Goal: Task Accomplishment & Management: Use online tool/utility

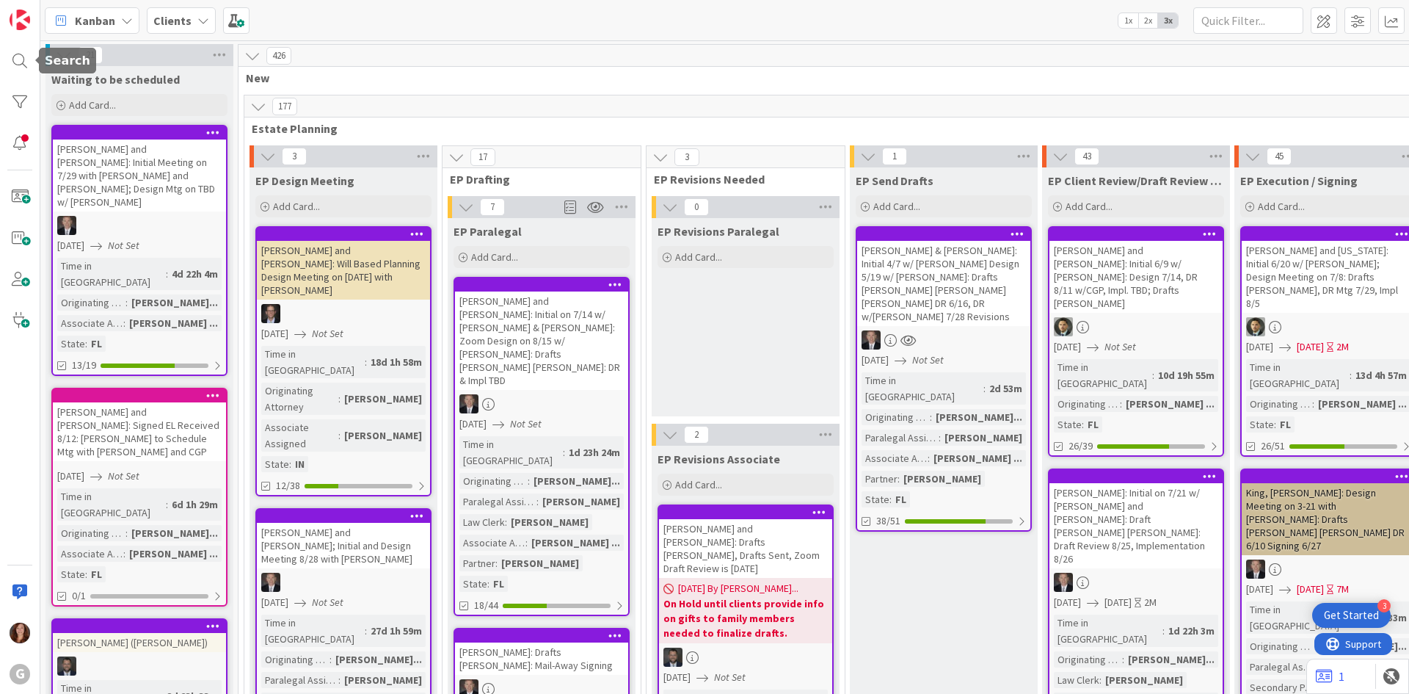
drag, startPoint x: 15, startPoint y: 61, endPoint x: 59, endPoint y: 68, distance: 43.9
click at [15, 60] on div at bounding box center [19, 60] width 29 height 29
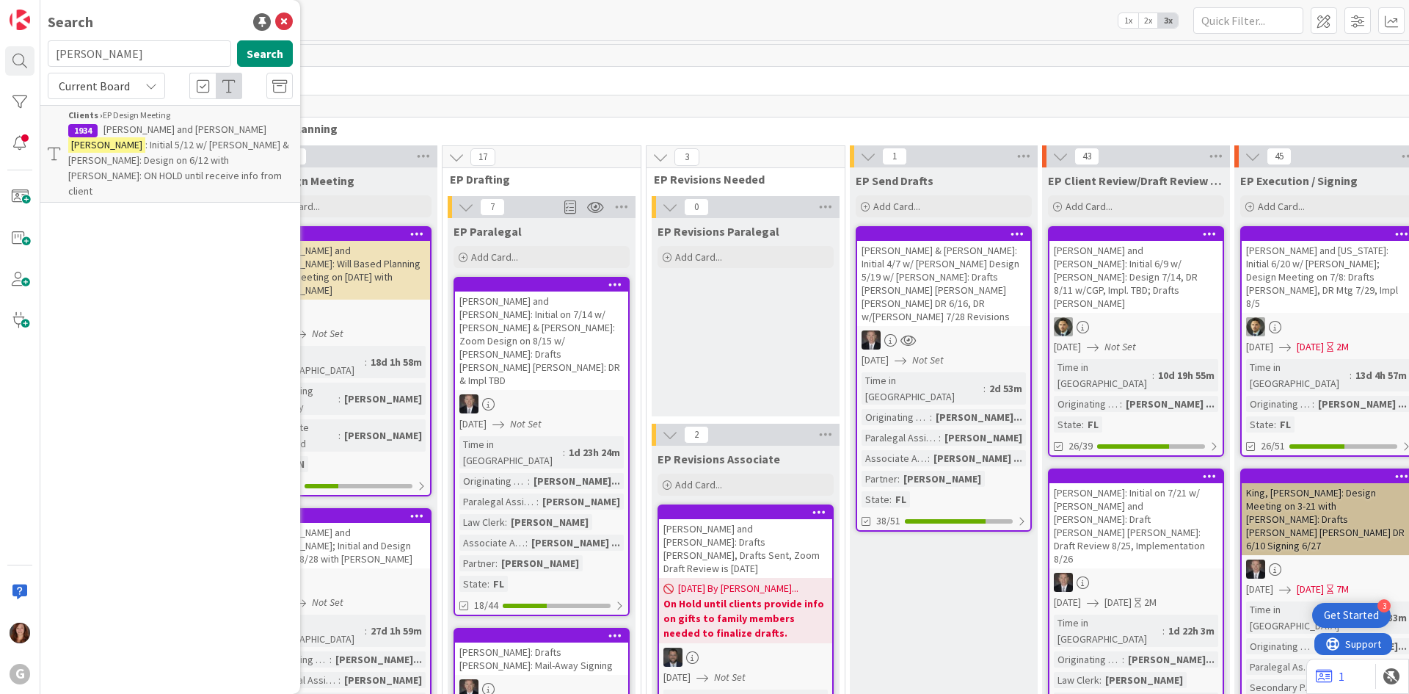
drag, startPoint x: 125, startPoint y: 62, endPoint x: 42, endPoint y: 50, distance: 83.8
click at [42, 50] on div "[PERSON_NAME] Search" at bounding box center [170, 56] width 263 height 32
type input "holiday"
click at [164, 148] on span ", [PERSON_NAME]: Drafts [PERSON_NAME] [PERSON_NAME]: Drafts to be Mailed for Re…" at bounding box center [179, 152] width 223 height 59
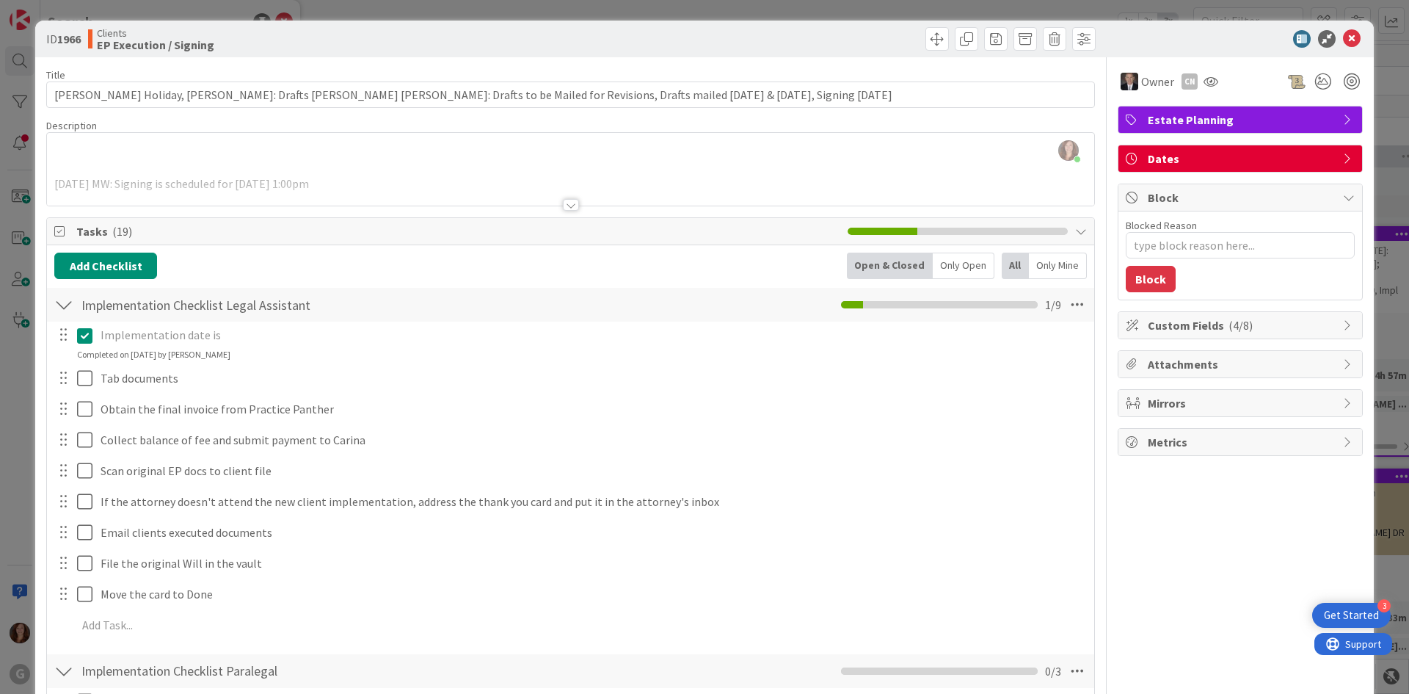
click at [316, 164] on div "[PERSON_NAME] just joined [DATE] MW: Signing is scheduled for [DATE] 1:00pm [DA…" at bounding box center [570, 169] width 1047 height 73
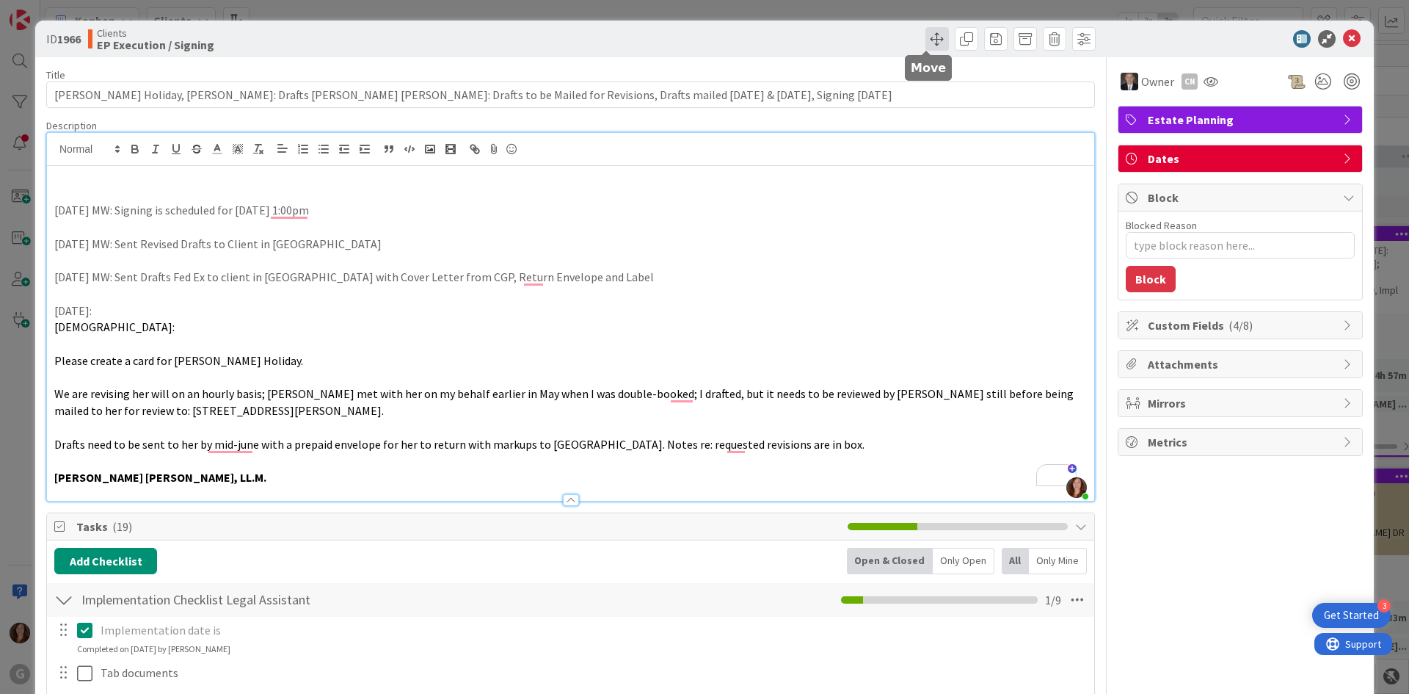
click at [927, 40] on span at bounding box center [937, 38] width 23 height 23
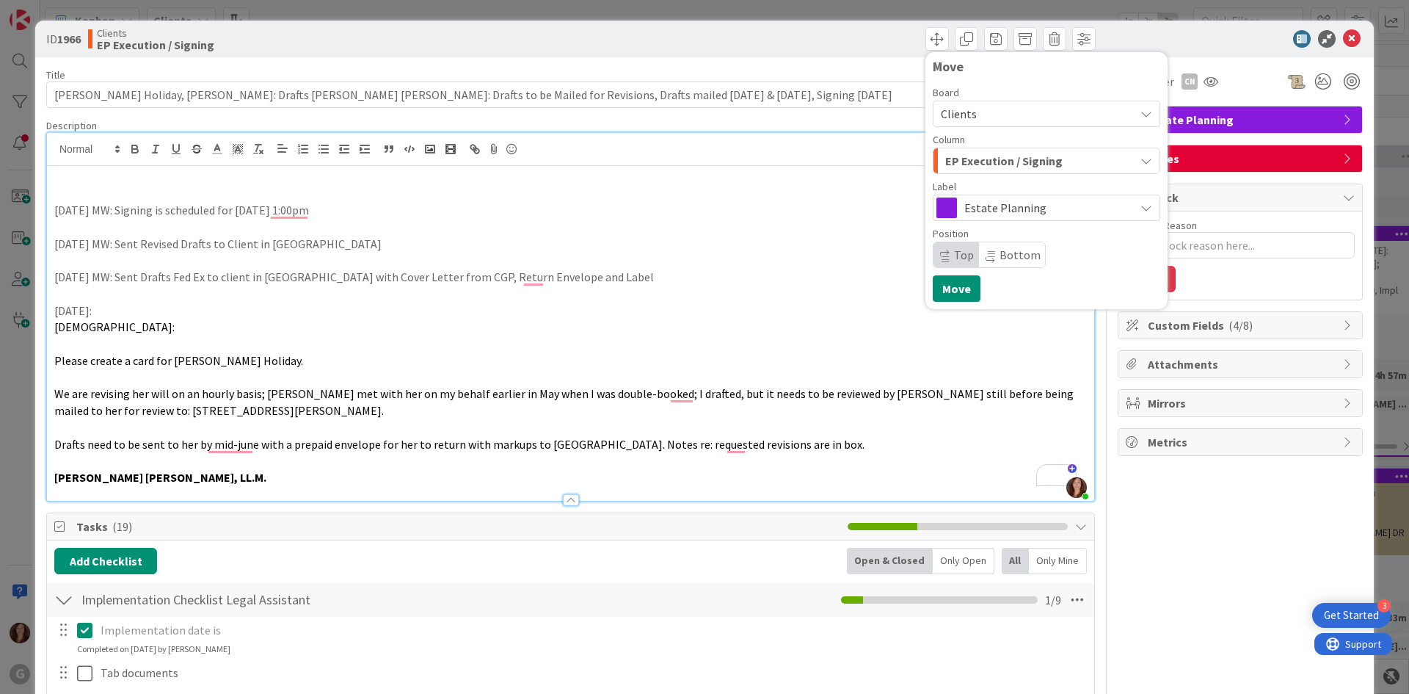
click at [971, 167] on span "EP Execution / Signing" at bounding box center [1003, 160] width 117 height 19
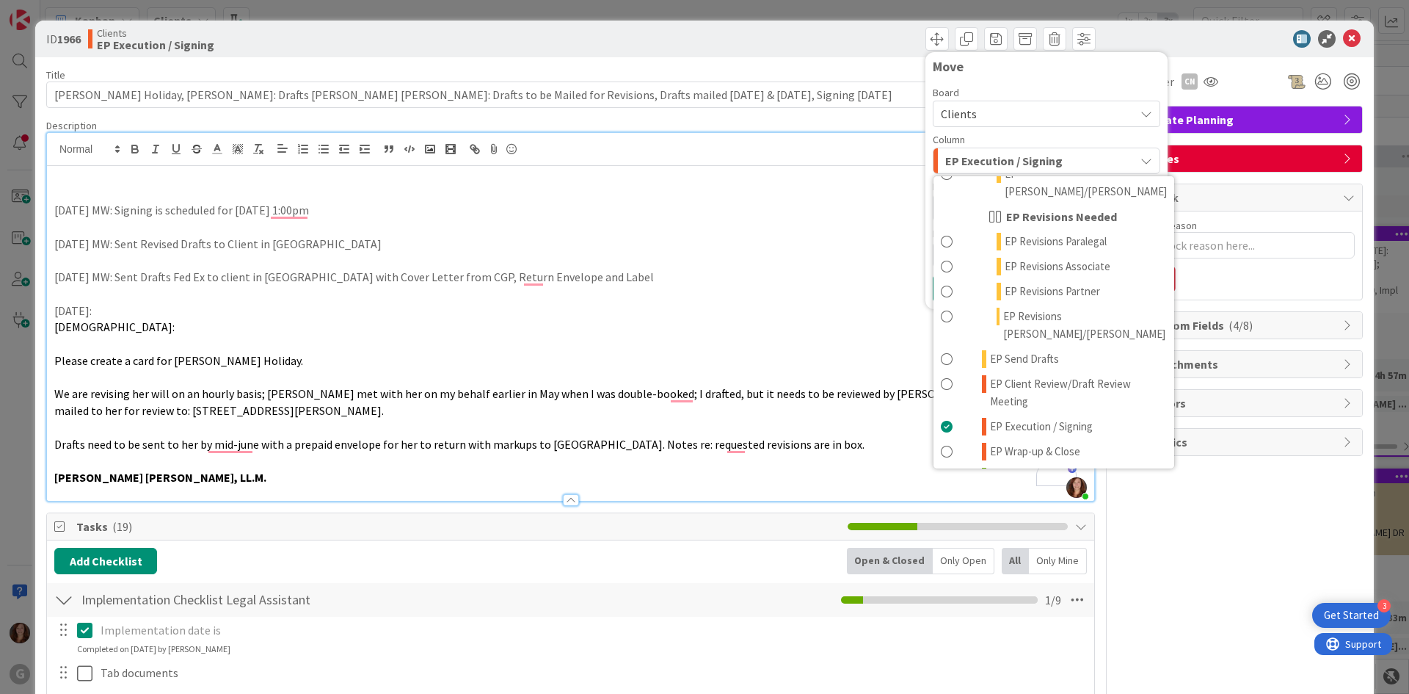
scroll to position [294, 0]
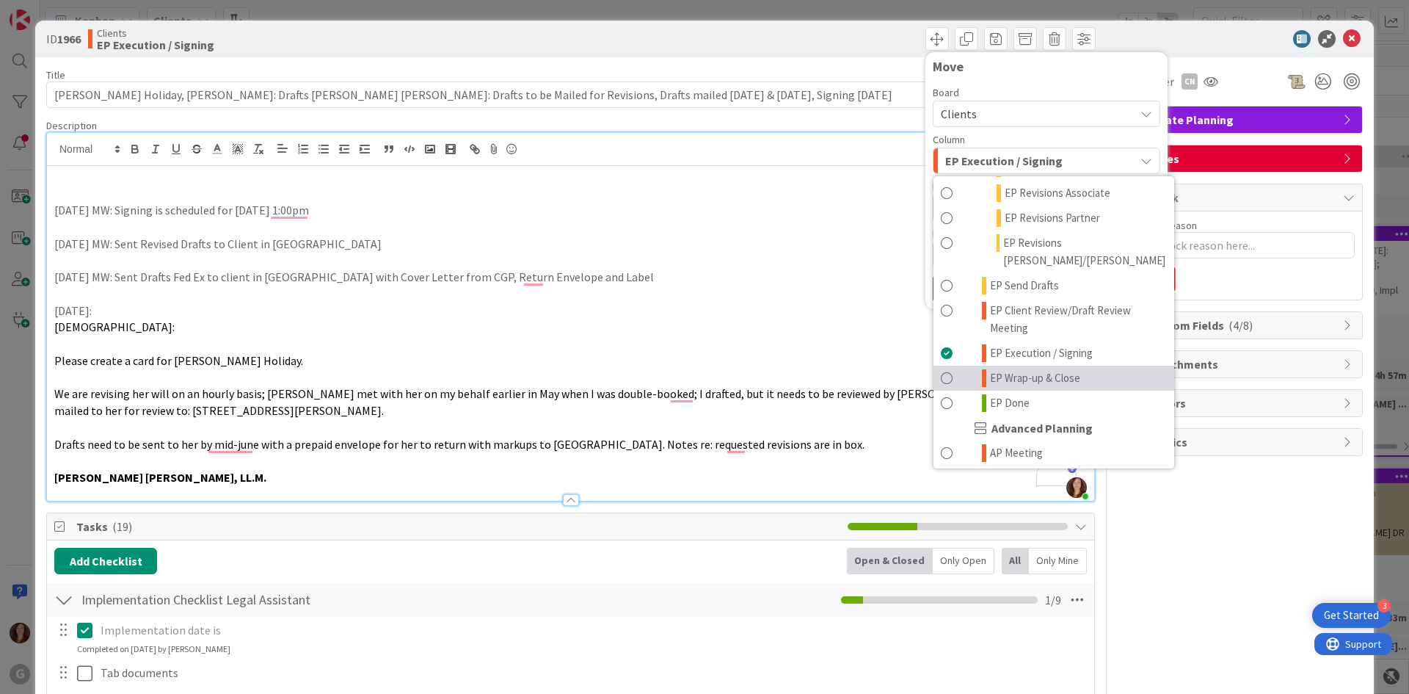
click at [999, 369] on span "EP Wrap-up & Close" at bounding box center [1035, 378] width 90 height 18
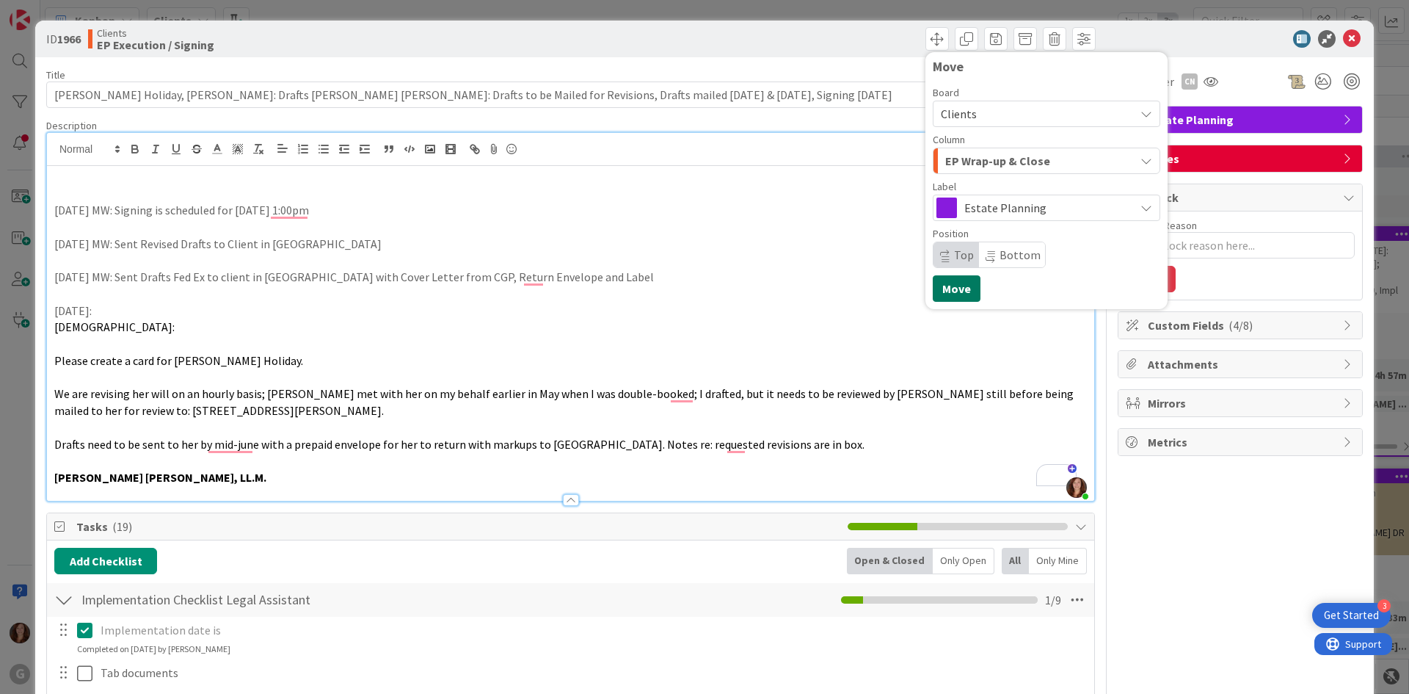
click at [945, 292] on button "Move" at bounding box center [957, 288] width 48 height 26
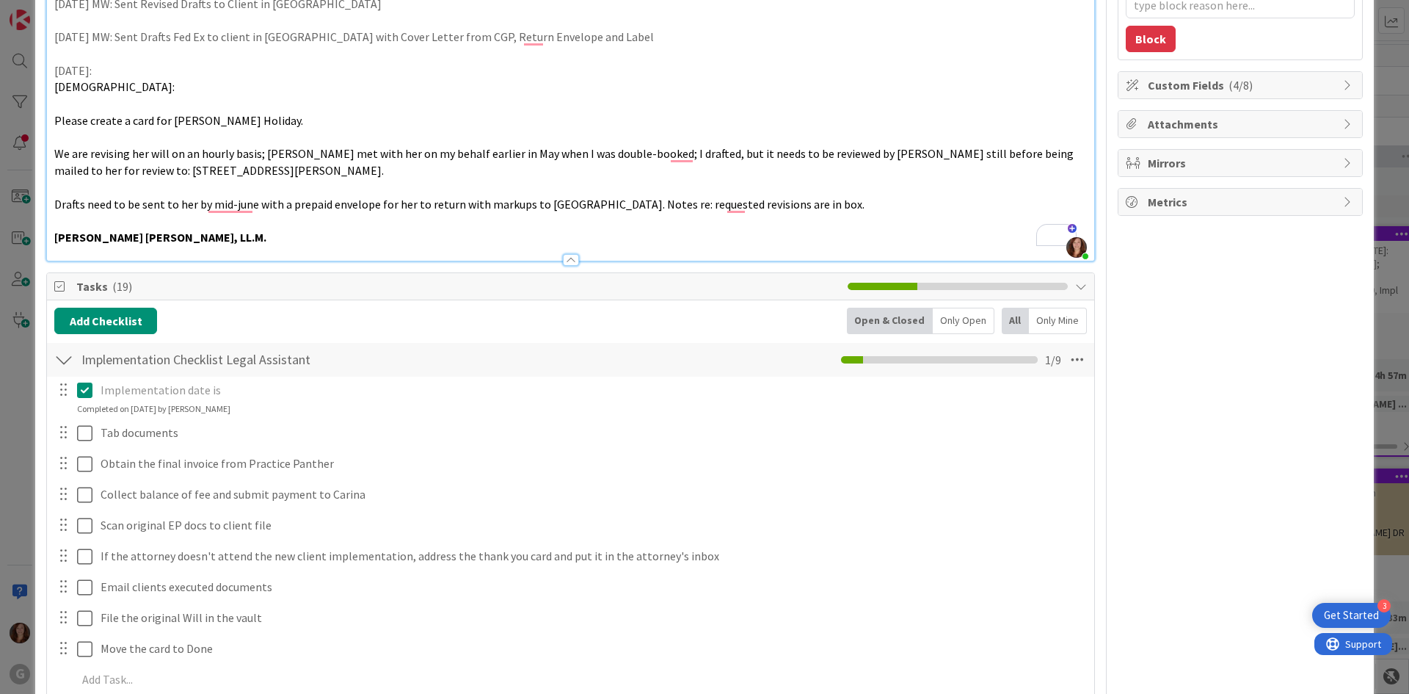
scroll to position [0, 0]
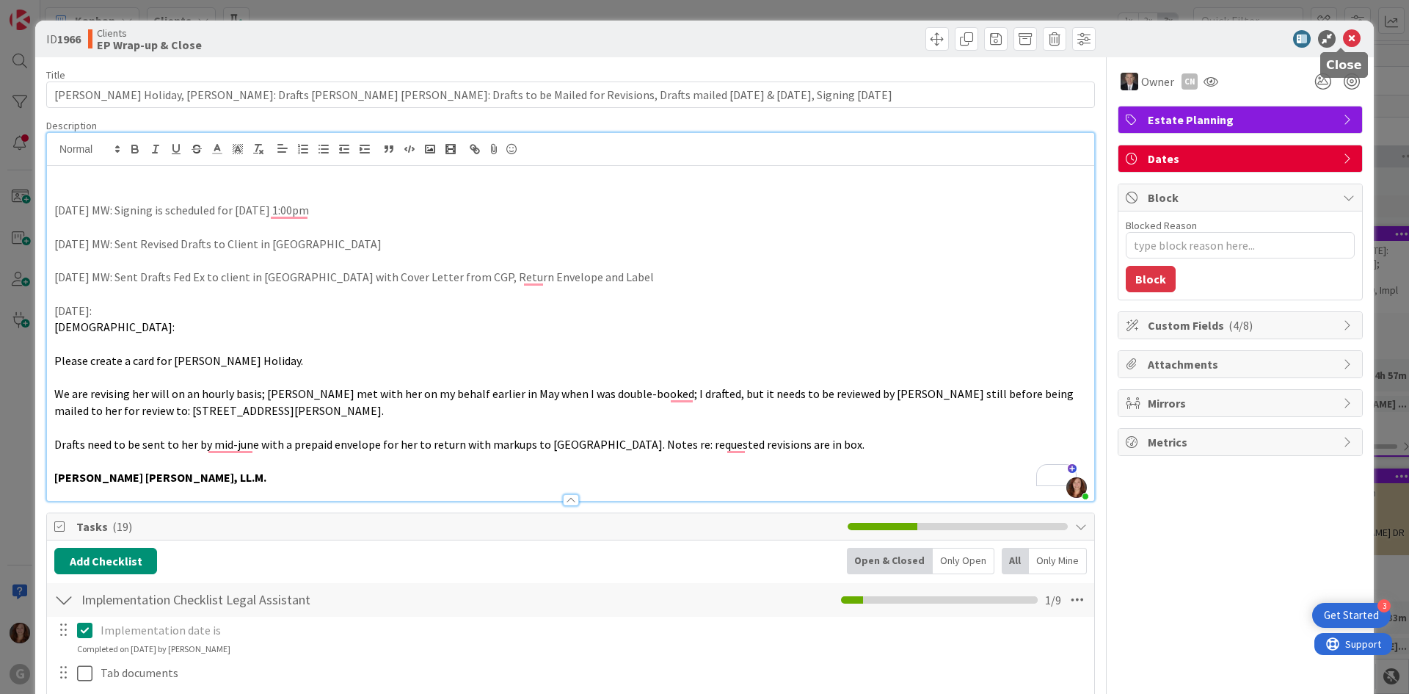
click at [1344, 36] on icon at bounding box center [1352, 39] width 18 height 18
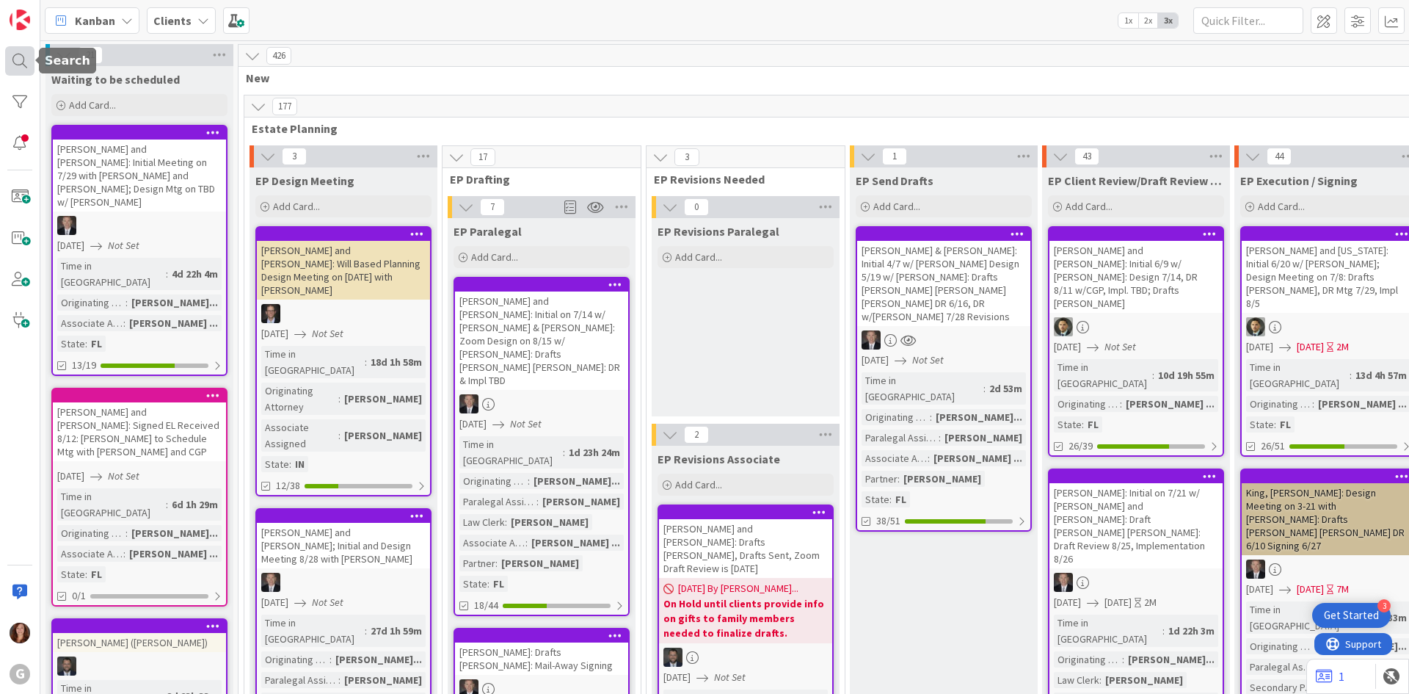
click at [19, 63] on div at bounding box center [19, 60] width 29 height 29
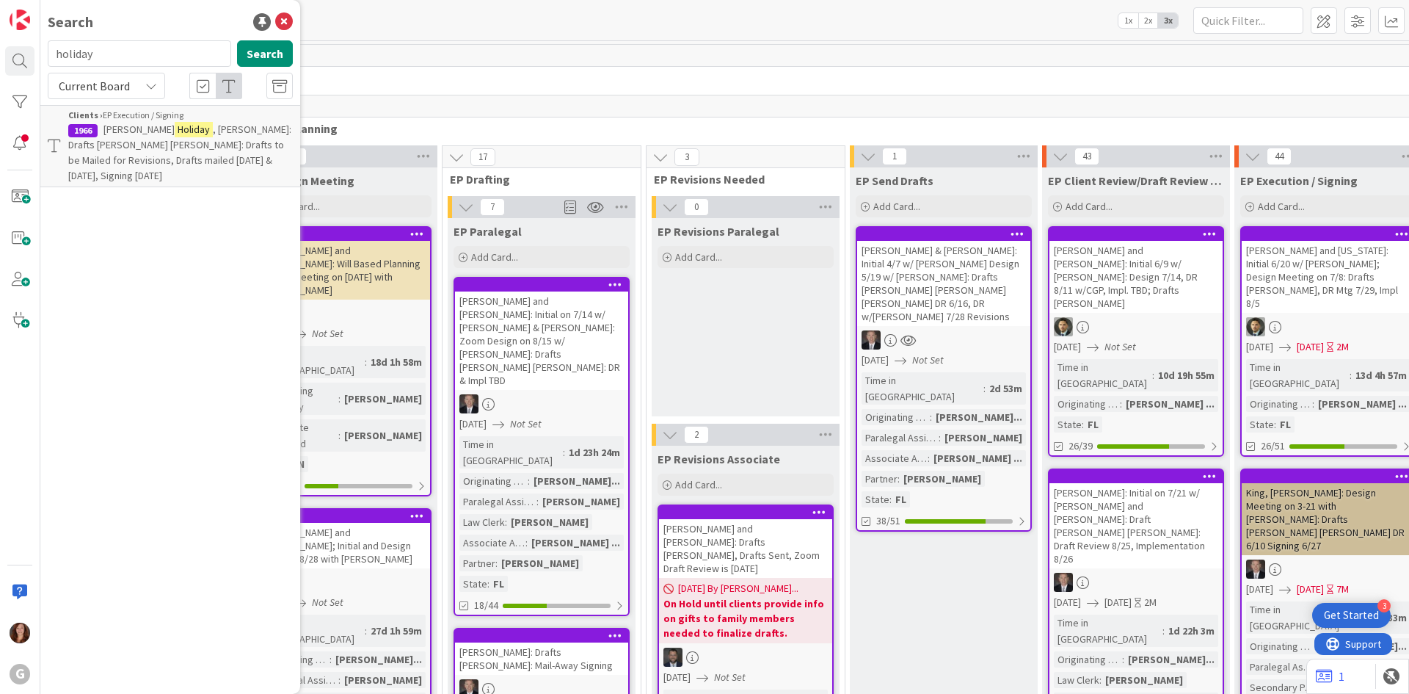
click at [136, 139] on span ", [PERSON_NAME]: Drafts [PERSON_NAME] [PERSON_NAME]: Drafts to be Mailed for Re…" at bounding box center [179, 152] width 223 height 59
type textarea "x"
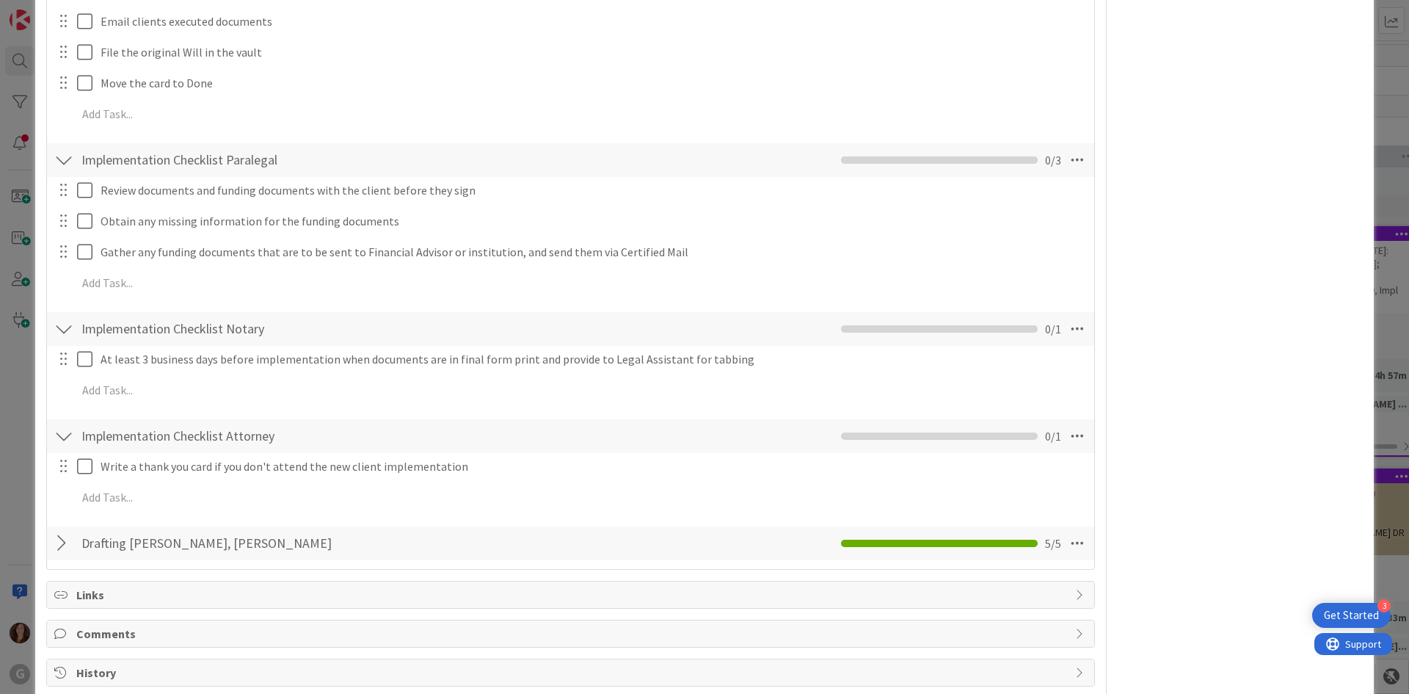
scroll to position [574, 0]
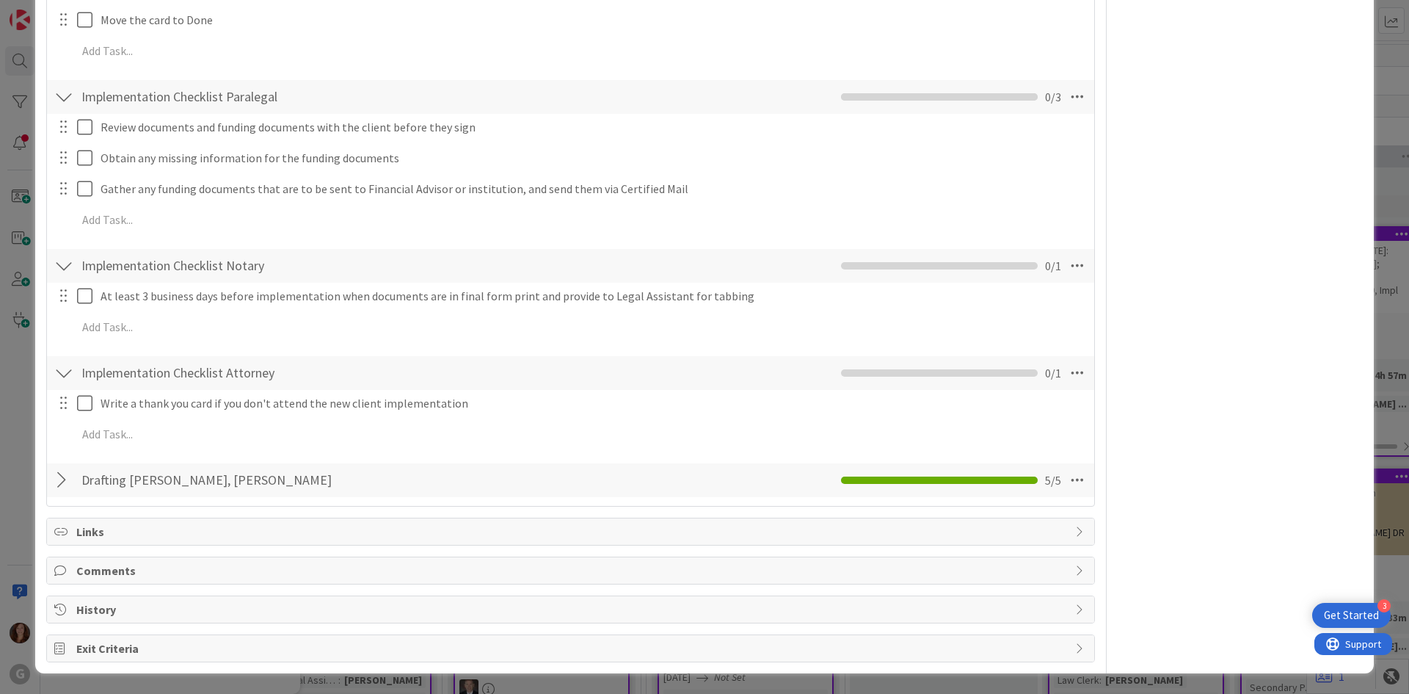
click at [60, 473] on div at bounding box center [63, 480] width 19 height 26
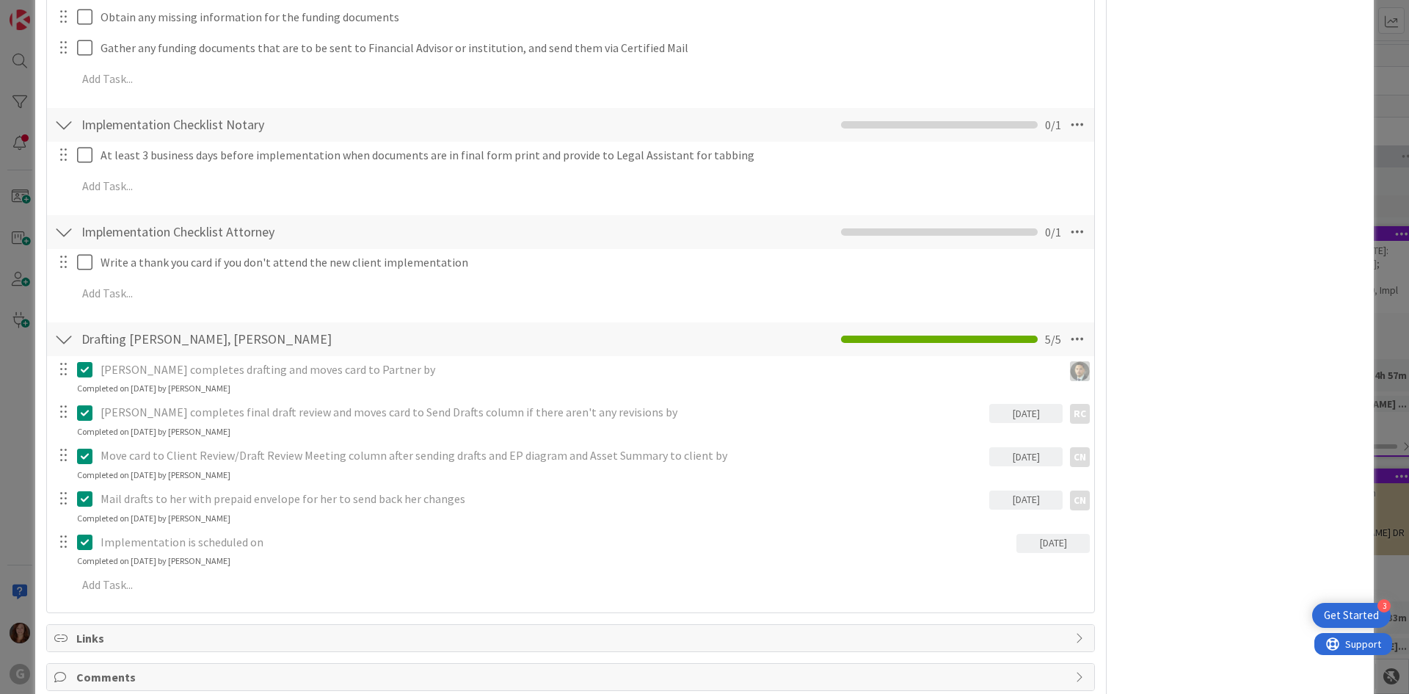
scroll to position [721, 0]
